Goal: Task Accomplishment & Management: Use online tool/utility

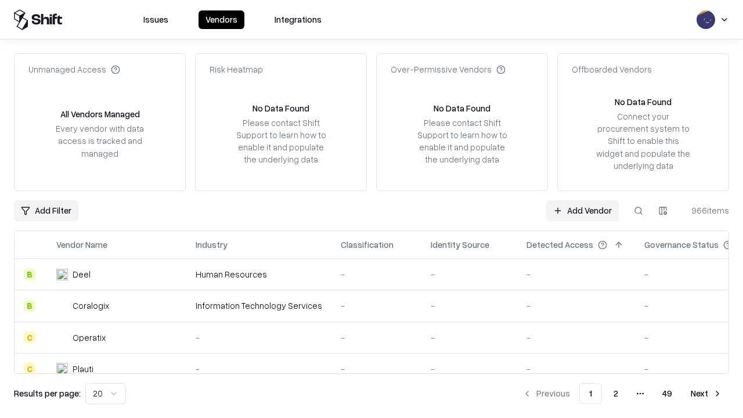
click at [582, 210] on link "Add Vendor" at bounding box center [582, 210] width 73 height 21
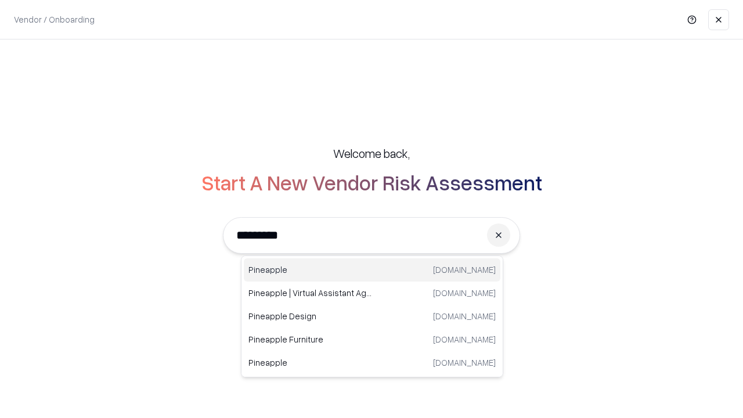
click at [372, 270] on div "Pineapple [DOMAIN_NAME]" at bounding box center [372, 269] width 257 height 23
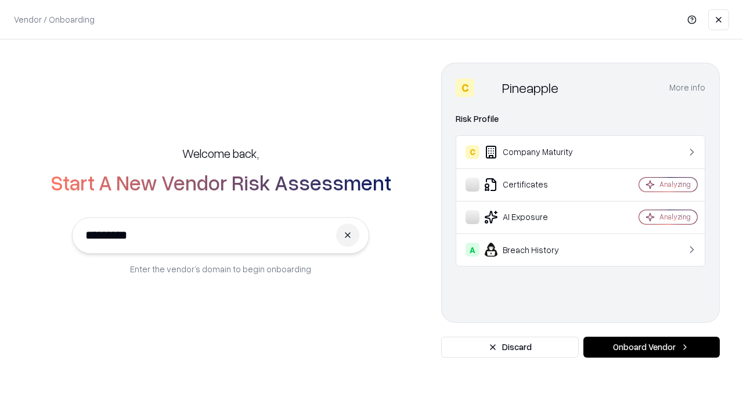
type input "*********"
click at [652, 347] on button "Onboard Vendor" at bounding box center [652, 347] width 136 height 21
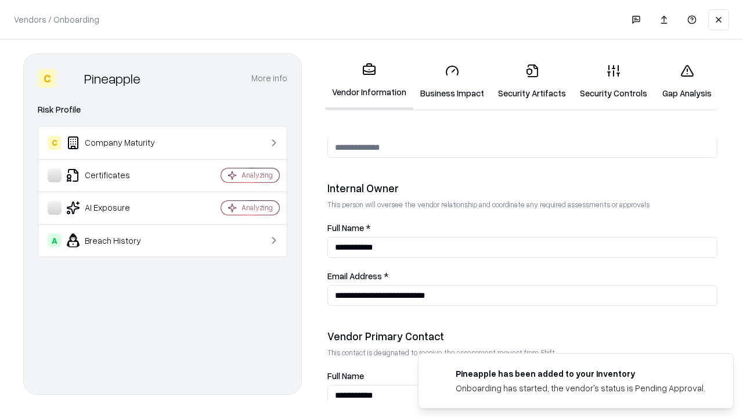
scroll to position [602, 0]
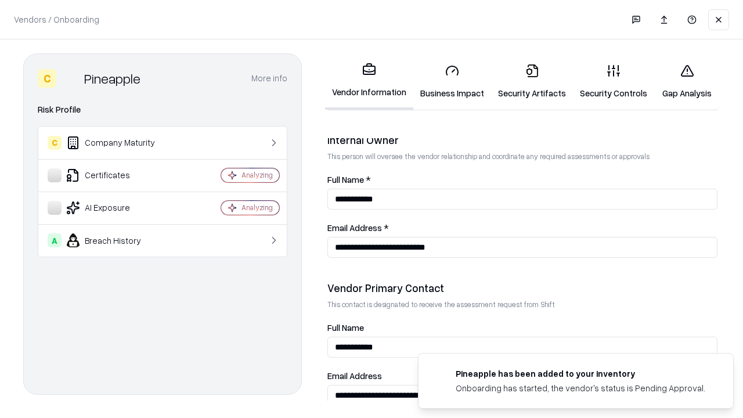
click at [452, 81] on link "Business Impact" at bounding box center [452, 82] width 78 height 54
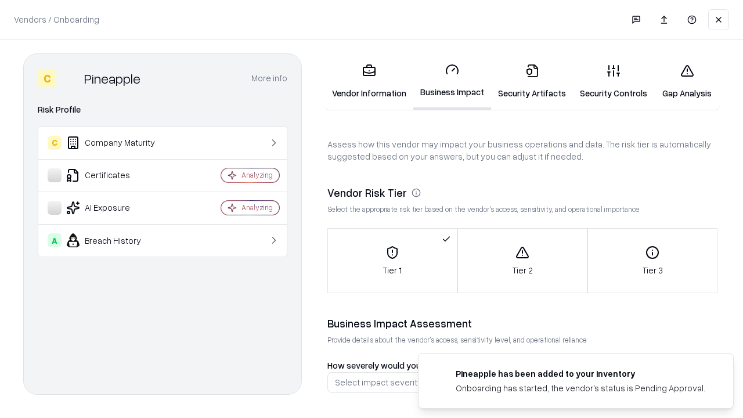
click at [687, 81] on link "Gap Analysis" at bounding box center [687, 82] width 66 height 54
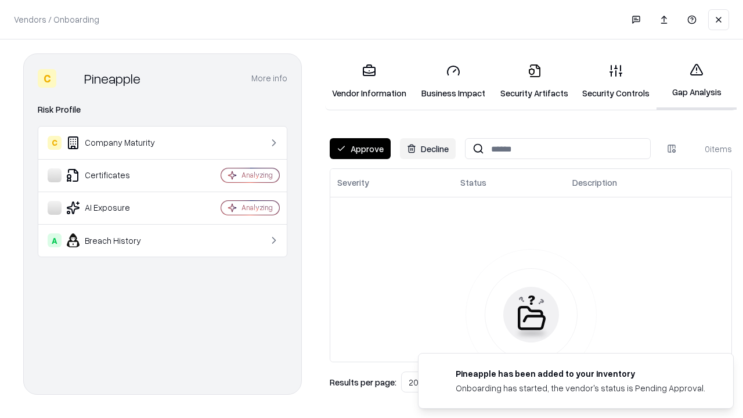
click at [360, 149] on button "Approve" at bounding box center [360, 148] width 61 height 21
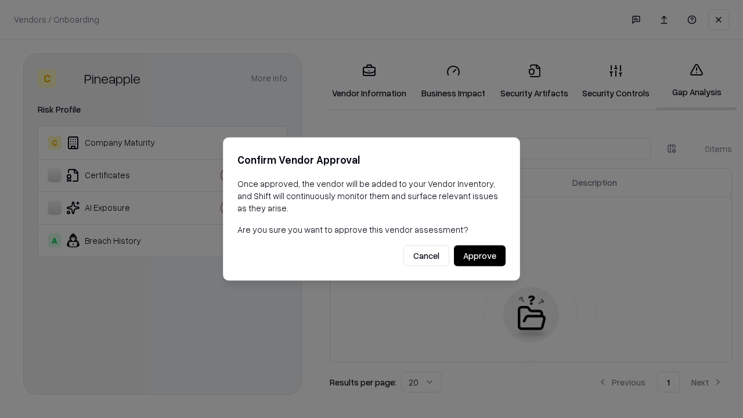
click at [480, 256] on button "Approve" at bounding box center [480, 256] width 52 height 21
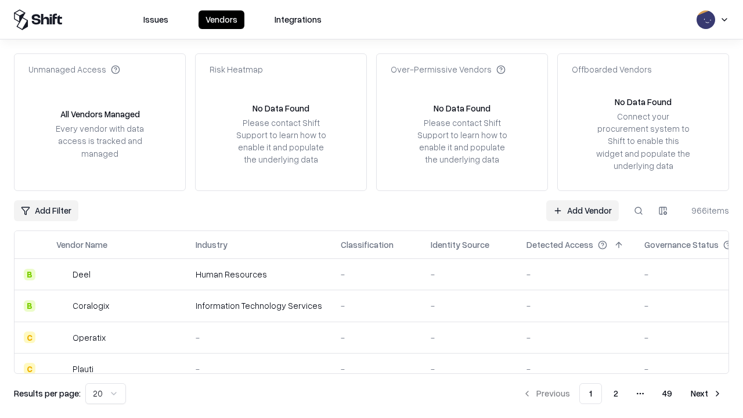
type input "*********"
click at [582, 210] on link "Add Vendor" at bounding box center [582, 210] width 73 height 21
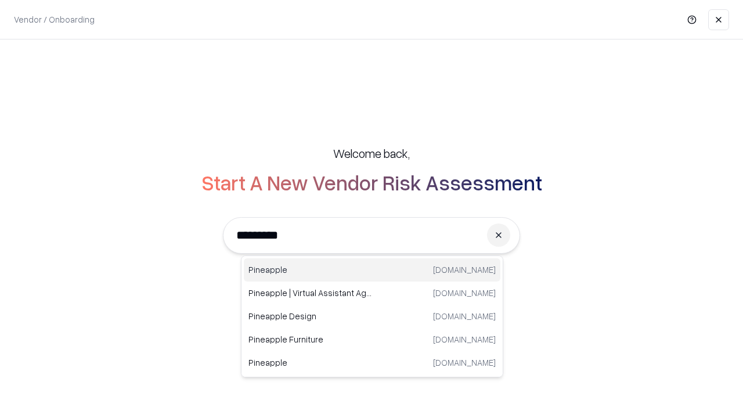
click at [372, 270] on div "Pineapple [DOMAIN_NAME]" at bounding box center [372, 269] width 257 height 23
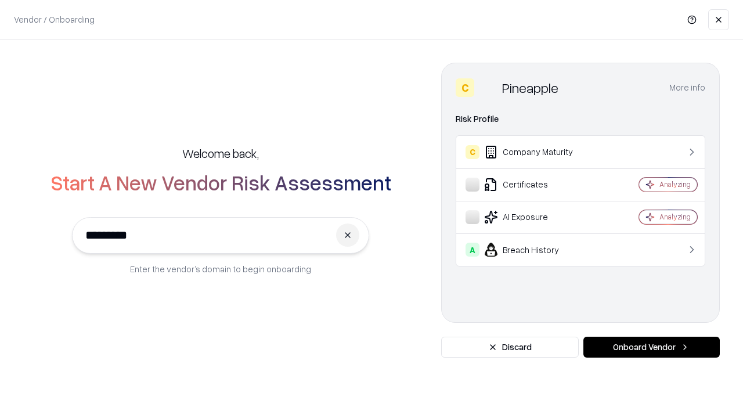
type input "*********"
click at [652, 347] on button "Onboard Vendor" at bounding box center [652, 347] width 136 height 21
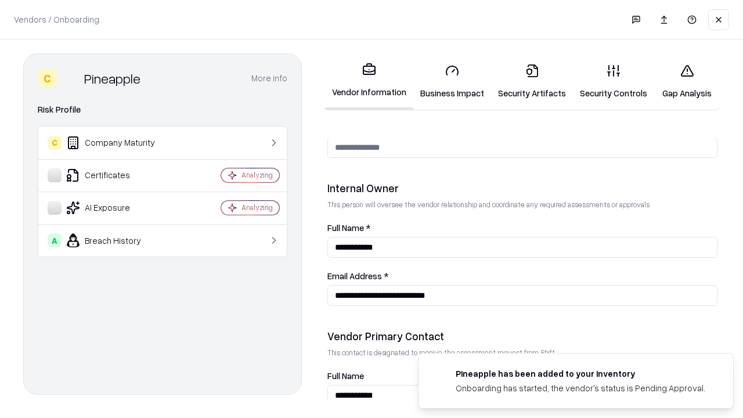
scroll to position [602, 0]
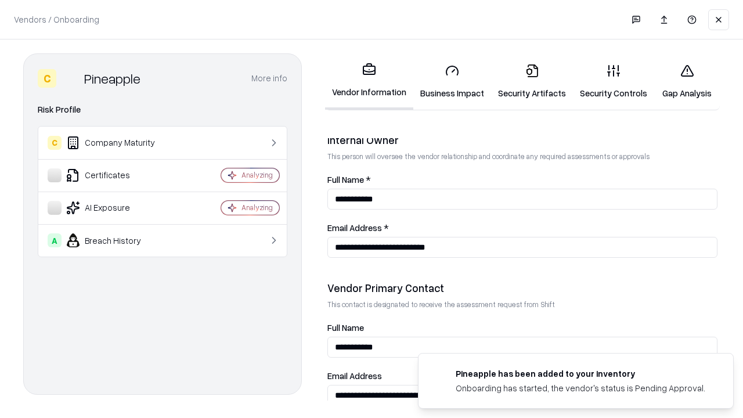
click at [687, 81] on link "Gap Analysis" at bounding box center [687, 82] width 66 height 54
